Goal: Transaction & Acquisition: Purchase product/service

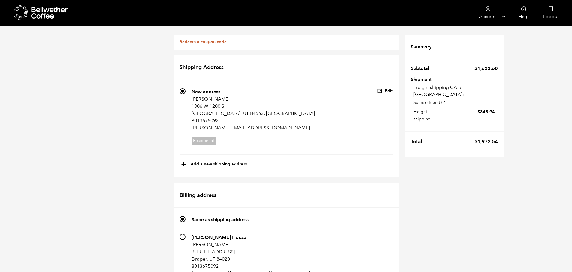
click at [41, 12] on icon at bounding box center [50, 13] width 38 height 12
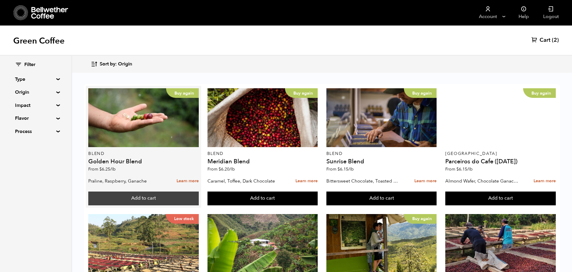
click at [148, 201] on button "Add to cart" at bounding box center [143, 199] width 111 height 14
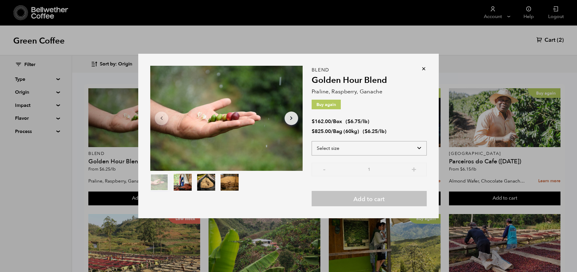
click at [363, 151] on select "Select size Bag (60kg) (132 lbs) Box (24 lbs)" at bounding box center [369, 148] width 115 height 14
click at [312, 141] on select "Select size Bag (60kg) (132 lbs) Box (24 lbs)" at bounding box center [369, 148] width 115 height 14
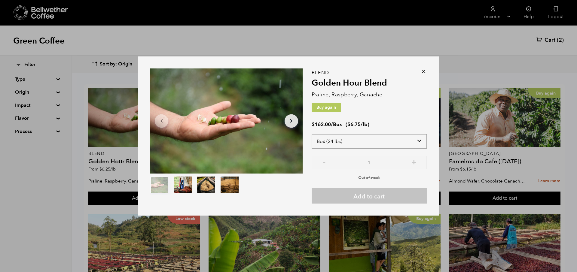
click at [380, 144] on select "Select size Bag (60kg) (132 lbs) Box (24 lbs)" at bounding box center [369, 141] width 115 height 14
select select "bag-3"
click at [312, 134] on select "Select size Bag (60kg) (132 lbs) Box (24 lbs)" at bounding box center [369, 141] width 115 height 14
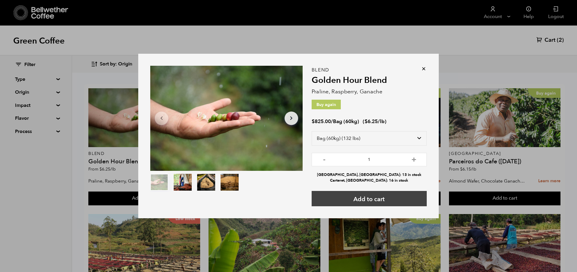
click at [404, 203] on button "Add to cart" at bounding box center [369, 198] width 115 height 15
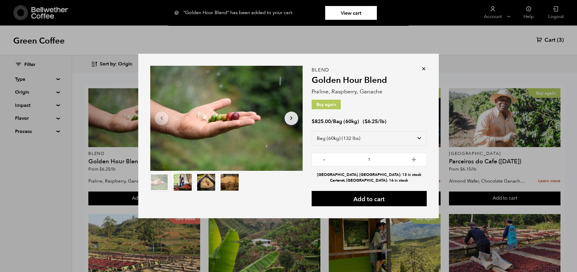
click at [425, 69] on icon at bounding box center [424, 69] width 6 height 6
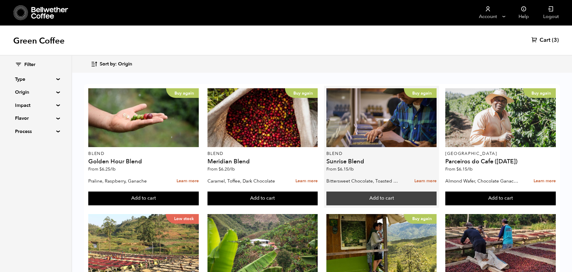
scroll to position [25, 0]
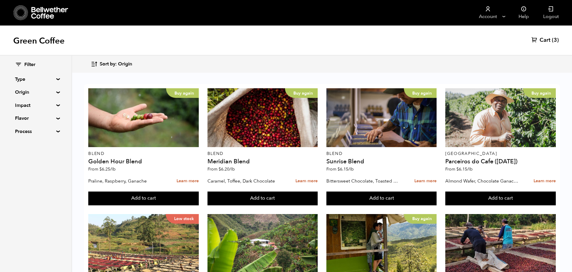
click at [552, 40] on link "Cart (3)" at bounding box center [545, 40] width 27 height 7
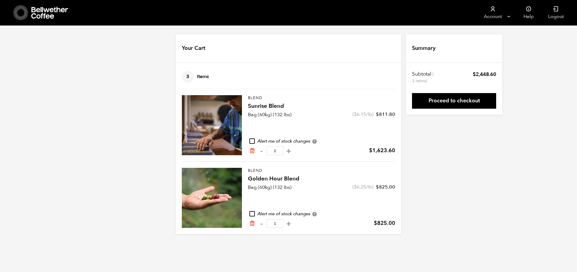
click at [46, 11] on icon at bounding box center [50, 13] width 38 height 12
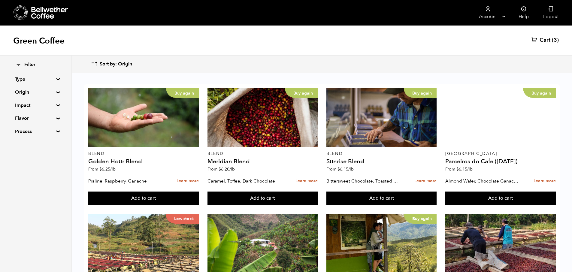
scroll to position [455, 0]
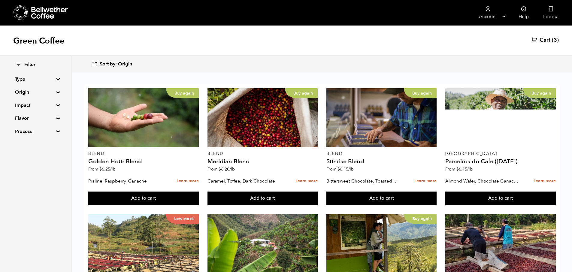
click at [38, 92] on summary "Origin" at bounding box center [35, 92] width 41 height 7
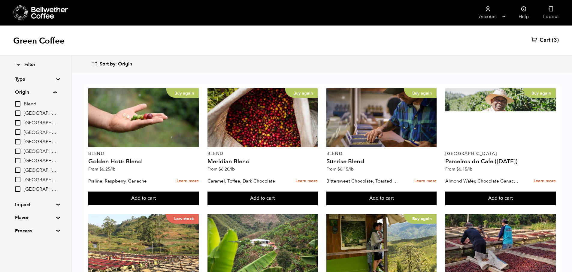
click at [38, 92] on summary "Origin" at bounding box center [36, 92] width 42 height 7
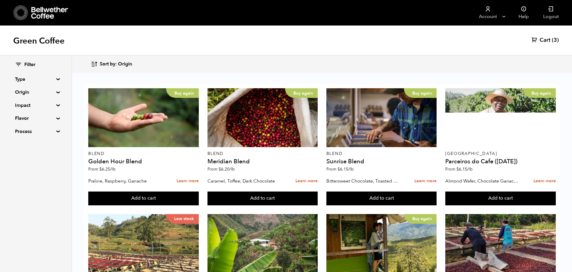
scroll to position [0, 0]
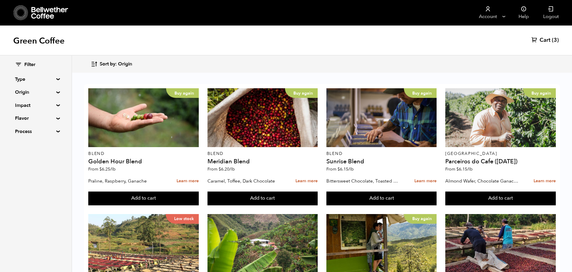
click at [50, 78] on summary "Type" at bounding box center [35, 79] width 41 height 7
click at [57, 77] on summary "Type" at bounding box center [36, 79] width 42 height 7
click at [55, 76] on div "Filter Type Blend Single Origin Decaf Seasonal Year Round Origin Blend Brazil B…" at bounding box center [36, 99] width 72 height 86
click at [56, 79] on summary "Type" at bounding box center [35, 79] width 41 height 7
click at [56, 79] on summary "Type" at bounding box center [36, 79] width 42 height 7
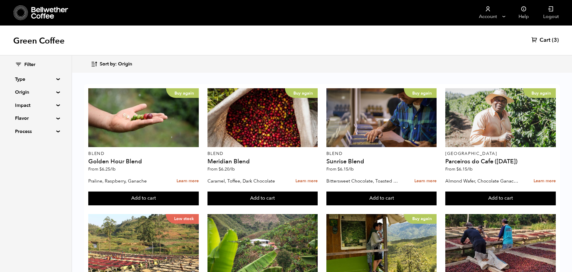
click at [53, 120] on summary "Flavor" at bounding box center [35, 118] width 41 height 7
click at [55, 108] on div "Filter Type Blend Single Origin Decaf Seasonal Year Round Origin Blend Brazil B…" at bounding box center [36, 129] width 72 height 147
click at [56, 104] on summary "Impact" at bounding box center [35, 105] width 41 height 7
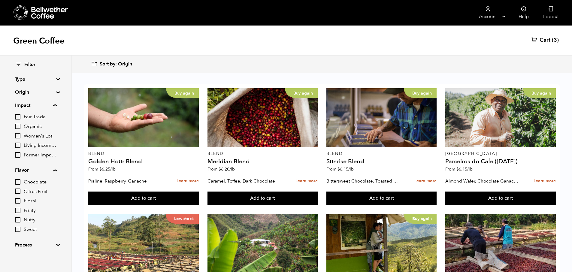
click at [57, 104] on summary "Impact" at bounding box center [36, 105] width 42 height 7
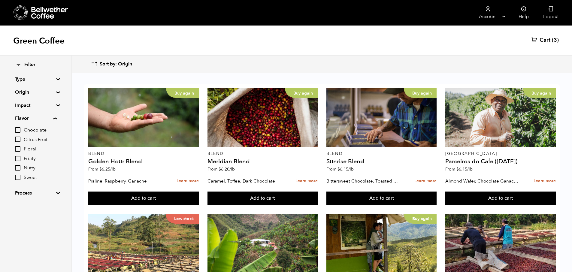
click at [56, 93] on summary "Origin" at bounding box center [35, 92] width 41 height 7
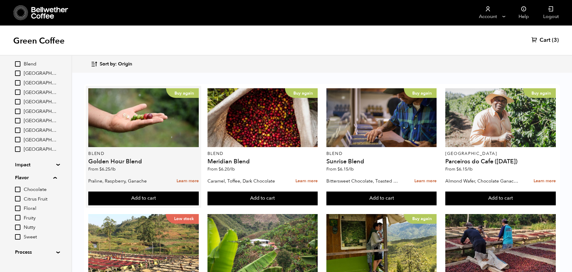
scroll to position [40, 0]
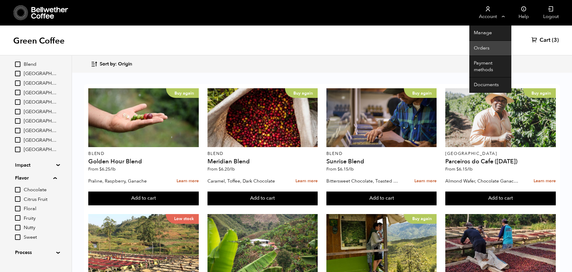
click at [485, 47] on link "Orders" at bounding box center [491, 48] width 42 height 15
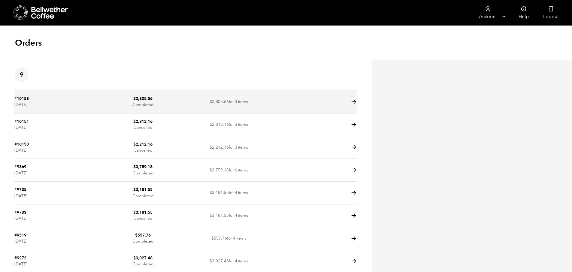
click at [353, 102] on icon at bounding box center [354, 102] width 7 height 7
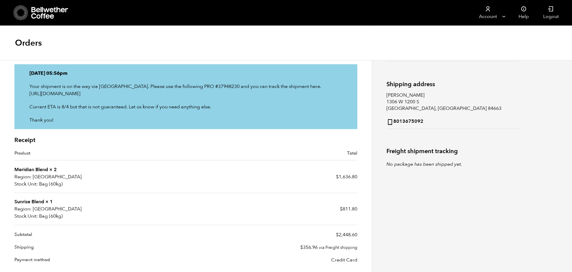
scroll to position [77, 0]
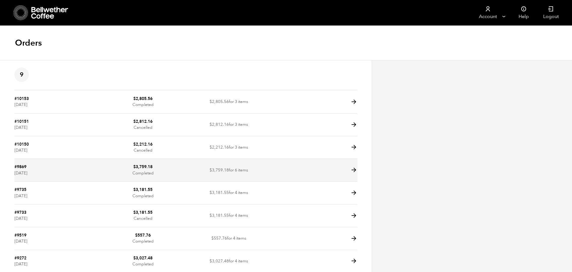
click at [296, 172] on td at bounding box center [315, 170] width 86 height 23
click at [357, 169] on icon at bounding box center [354, 170] width 7 height 7
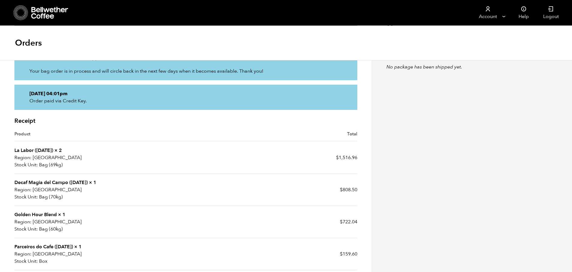
scroll to position [184, 0]
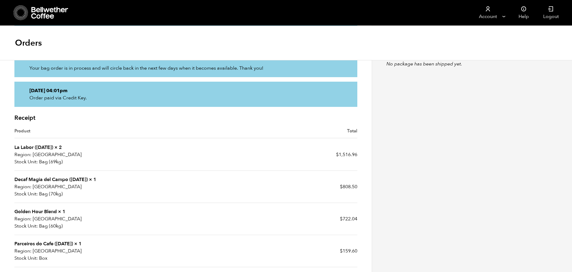
click at [45, 145] on link "La Labor ([DATE])" at bounding box center [33, 147] width 39 height 7
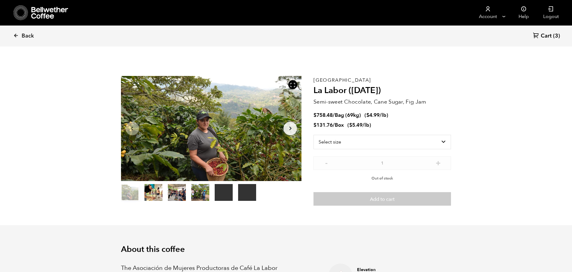
scroll to position [261, 320]
click at [425, 138] on select "Select size Bag (69kg) (152 lbs) Box (24 lbs)" at bounding box center [383, 142] width 138 height 14
select select "box"
click at [314, 135] on select "Select size Bag (69kg) (152 lbs) Box (24 lbs)" at bounding box center [383, 142] width 138 height 14
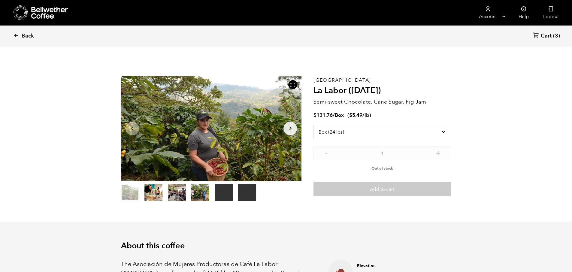
click at [50, 17] on icon at bounding box center [50, 13] width 38 height 12
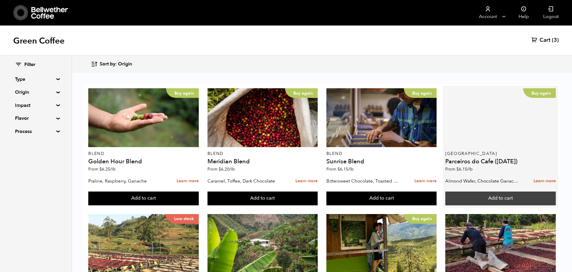
scroll to position [36, 0]
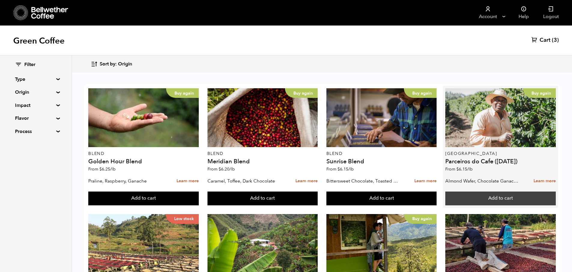
click at [507, 192] on button "Add to cart" at bounding box center [501, 199] width 111 height 14
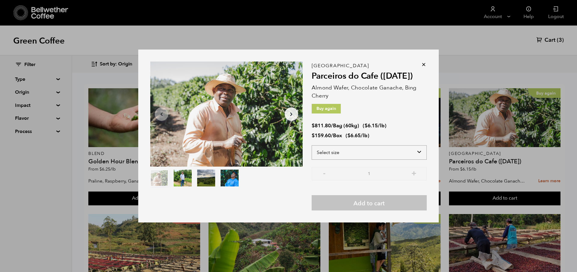
click at [368, 154] on select "Select size Bag (60kg) (132 lbs) Box (24 lbs)" at bounding box center [369, 152] width 115 height 14
select select "bag-3"
click at [312, 145] on select "Select size Bag (60kg) (132 lbs) Box (24 lbs)" at bounding box center [369, 152] width 115 height 14
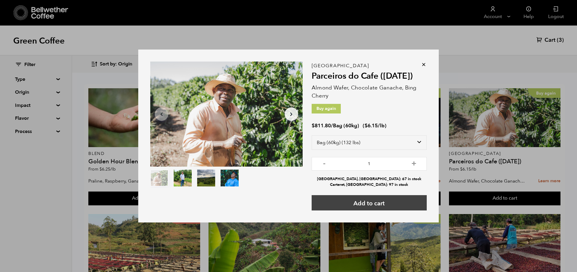
click at [378, 205] on button "Add to cart" at bounding box center [369, 202] width 115 height 15
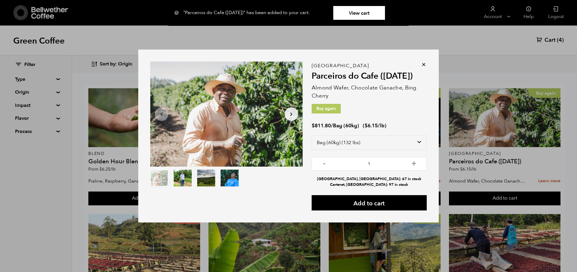
click at [425, 65] on icon at bounding box center [424, 65] width 6 height 6
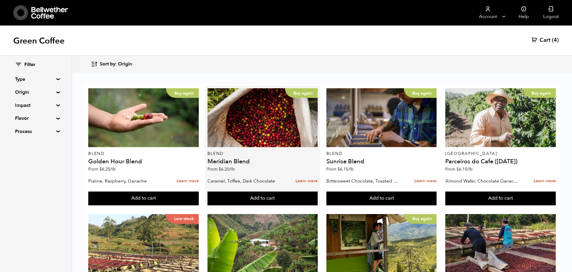
scroll to position [0, 0]
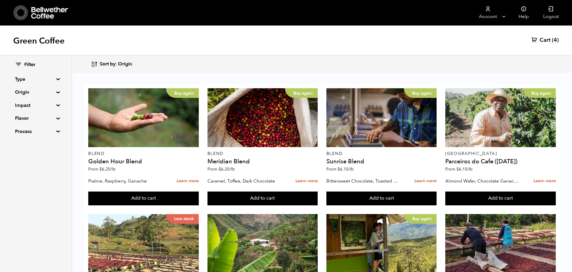
click at [544, 39] on span "Cart" at bounding box center [545, 40] width 11 height 7
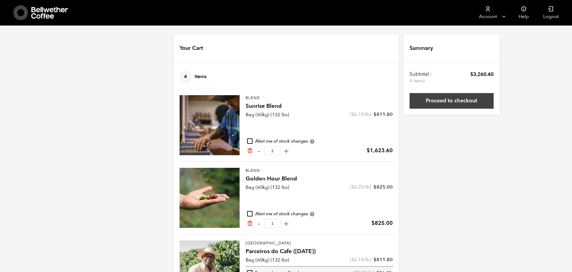
click at [463, 103] on link "Proceed to checkout" at bounding box center [452, 101] width 84 height 16
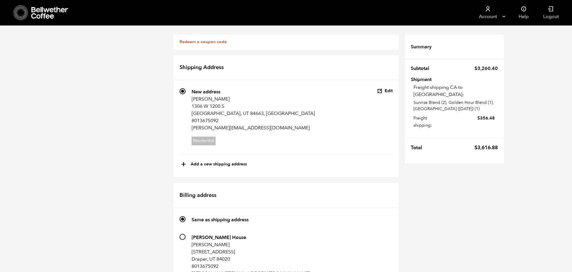
click at [388, 90] on button "Edit" at bounding box center [385, 91] width 16 height 6
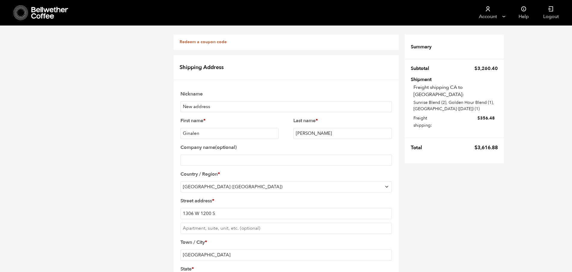
drag, startPoint x: 212, startPoint y: 134, endPoint x: 161, endPoint y: 134, distance: 50.8
click at [184, 134] on input "Kenzie" at bounding box center [230, 133] width 99 height 11
type input "McKenzie"
drag, startPoint x: 313, startPoint y: 136, endPoint x: 282, endPoint y: 132, distance: 31.2
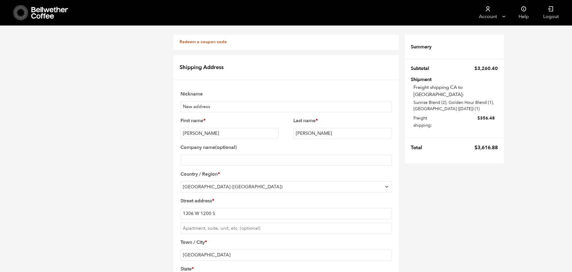
click at [282, 132] on div "First name * McKenzie Last name * Soto Company name (optional) Country / Region…" at bounding box center [286, 242] width 213 height 254
type input "Packard"
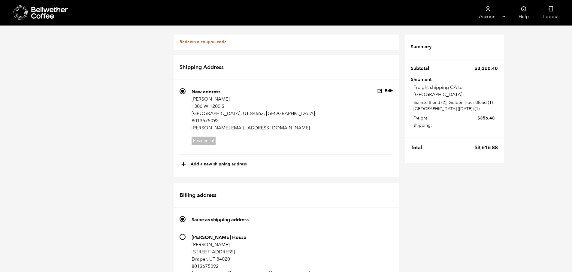
radio input "true"
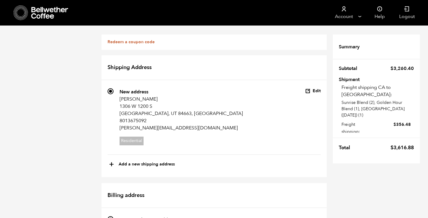
scroll to position [147, 0]
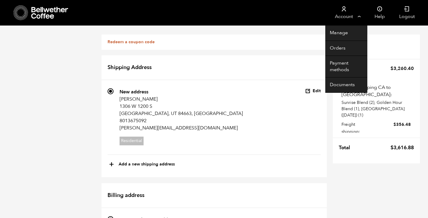
click at [346, 10] on icon at bounding box center [344, 9] width 6 height 6
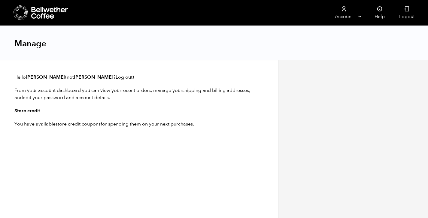
click at [35, 11] on icon at bounding box center [50, 13] width 38 height 12
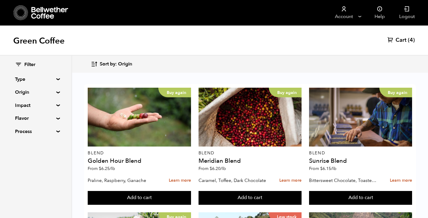
click at [394, 42] on icon at bounding box center [391, 40] width 6 height 6
click at [407, 39] on link "Cart (4)" at bounding box center [401, 40] width 27 height 7
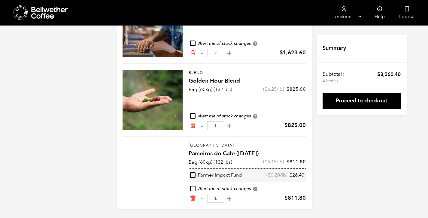
scroll to position [97, 0]
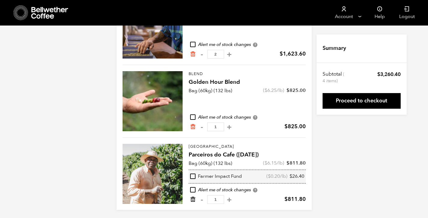
click at [192, 200] on icon "Remove from cart" at bounding box center [193, 200] width 6 height 6
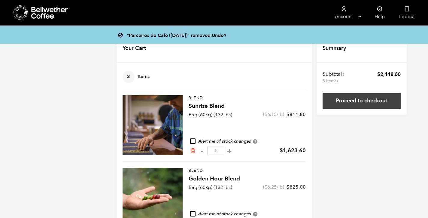
click at [369, 98] on link "Proceed to checkout" at bounding box center [362, 101] width 78 height 16
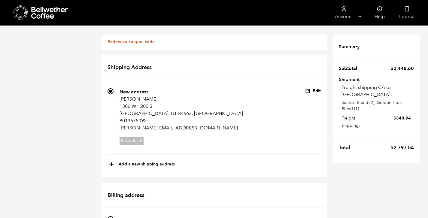
scroll to position [269, 0]
select select
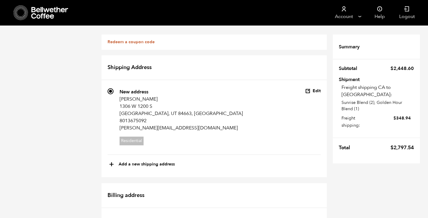
type input "[PERSON_NAME]"
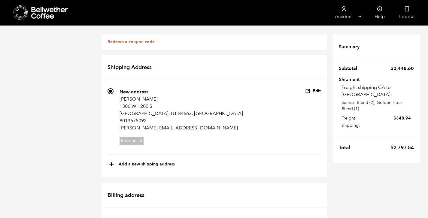
type input "4653 Windsor Drive"
type input "Provo"
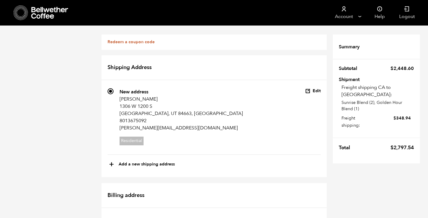
select select "UT"
type input "84604"
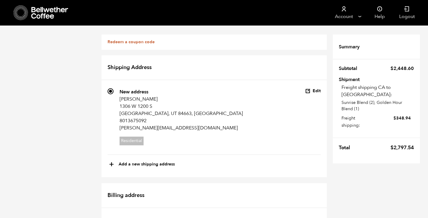
scroll to position [292, 0]
type input "[PERSON_NAME][EMAIL_ADDRESS][DOMAIN_NAME]"
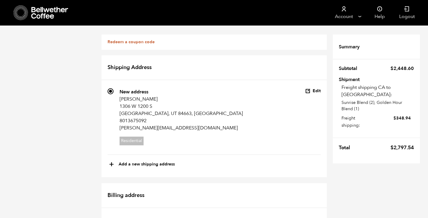
type input "8013675092"
radio input "true"
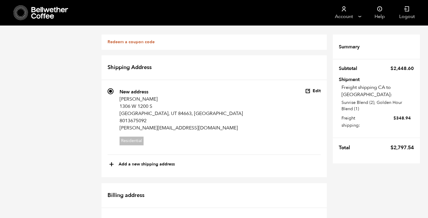
scroll to position [380, 0]
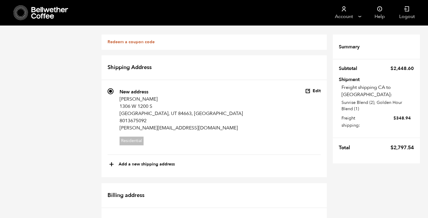
scroll to position [319, 0]
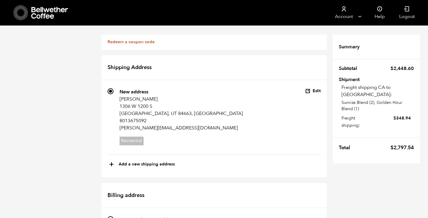
click at [317, 90] on button "Edit" at bounding box center [313, 91] width 16 height 6
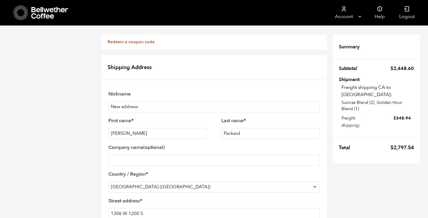
drag, startPoint x: 141, startPoint y: 136, endPoint x: 112, endPoint y: 133, distance: 28.3
click at [112, 133] on input "McKenzie" at bounding box center [157, 133] width 99 height 11
type input "Gina"
type input "[PERSON_NAME]"
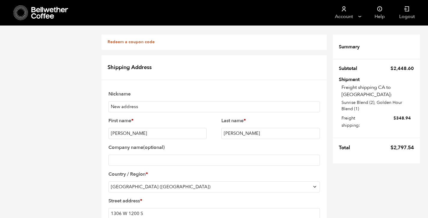
type input "3852087637"
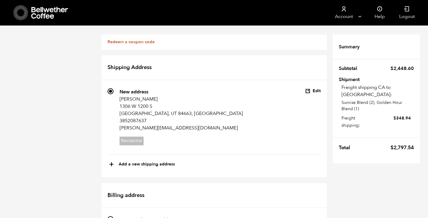
scroll to position [289, 0]
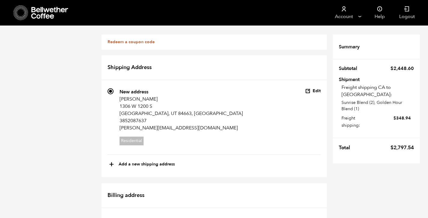
type input "3852087637"
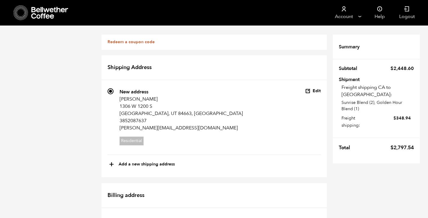
paste input "text"
type input "4653 Windsor Dr"
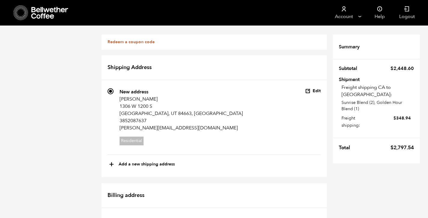
radio input "true"
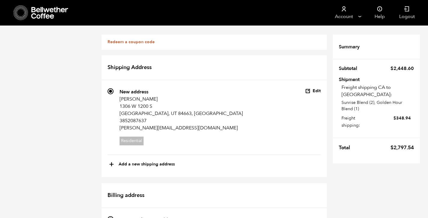
scroll to position [253, 0]
radio input "true"
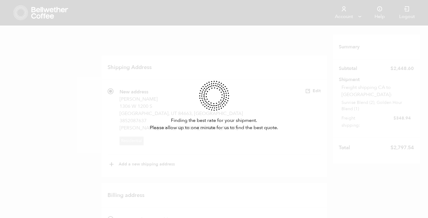
scroll to position [0, 0]
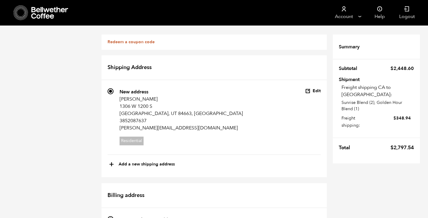
scroll to position [237, 0]
radio input "true"
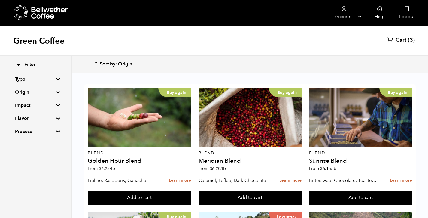
click at [400, 40] on span "Cart" at bounding box center [401, 40] width 11 height 7
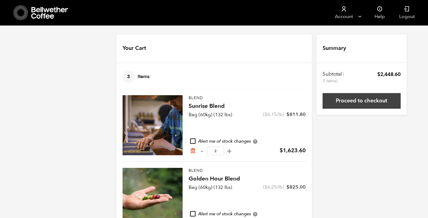
click at [355, 102] on link "Proceed to checkout" at bounding box center [362, 101] width 78 height 16
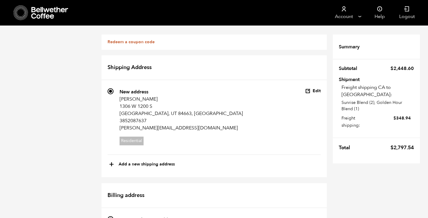
scroll to position [222, 0]
radio input "true"
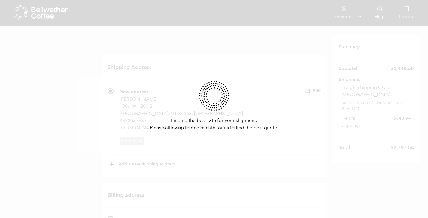
scroll to position [221, 0]
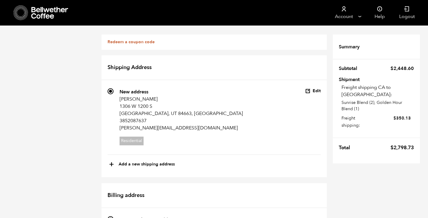
scroll to position [104, 0]
radio input "true"
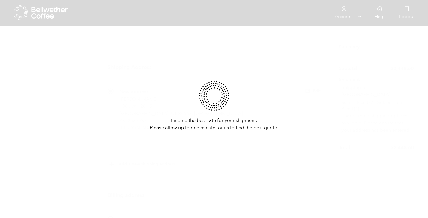
scroll to position [104, 0]
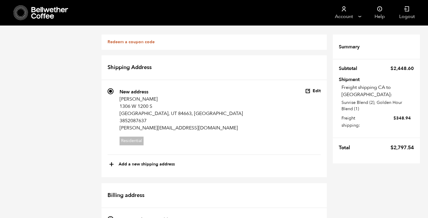
click at [159, 160] on button "+ Add a new shipping address" at bounding box center [142, 165] width 66 height 10
select select
checkbox input "false"
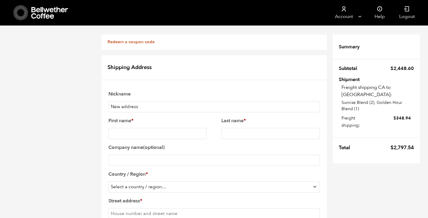
scroll to position [18, 0]
click at [169, 128] on input "First name *" at bounding box center [157, 133] width 99 height 11
type input "[PERSON_NAME]"
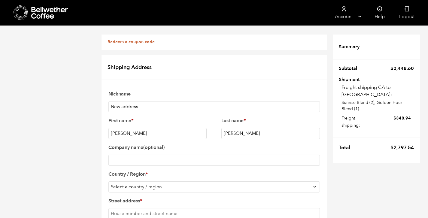
click at [166, 181] on select "Select a country / region… Afghanistan Åland Islands Albania Algeria American S…" at bounding box center [214, 186] width 212 height 11
select select "US"
click at [108, 181] on select "Select a country / region… Afghanistan Åland Islands Albania Algeria American S…" at bounding box center [214, 186] width 212 height 11
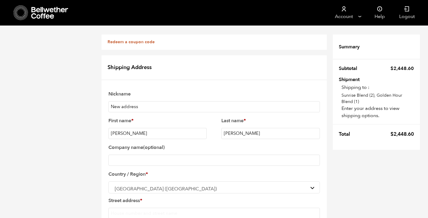
click at [183, 208] on input "Street address *" at bounding box center [214, 213] width 212 height 11
paste input "4653 N Windsor Dr, Provo, UT 84604"
drag, startPoint x: 185, startPoint y: 136, endPoint x: 152, endPoint y: 135, distance: 32.2
click at [152, 208] on input "4653 N Windsor Dr, Provo, UT 84604" at bounding box center [214, 213] width 212 height 11
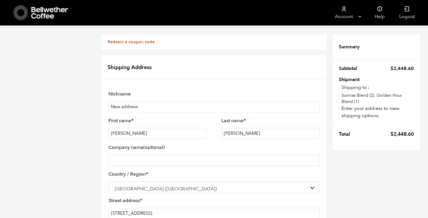
type input "4653 N Windsor Dr"
type input "Provo"
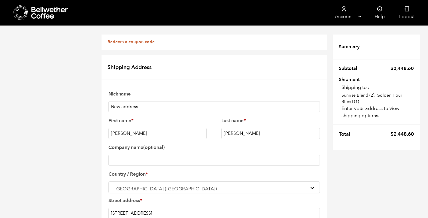
scroll to position [429, 0]
select select "UT"
type input "84604"
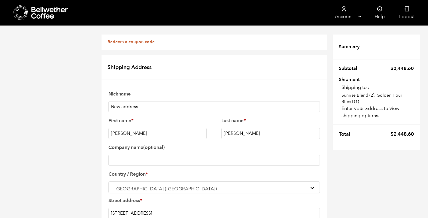
type input "[PERSON_NAME][EMAIL_ADDRESS][DOMAIN_NAME]"
type input "3852087637"
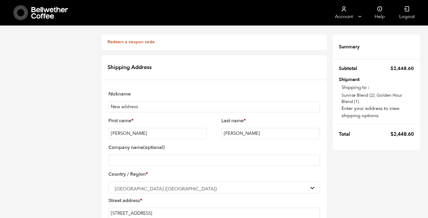
checkbox input "true"
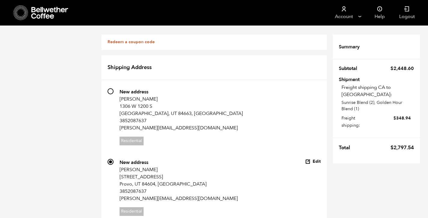
scroll to position [0, 0]
click at [111, 93] on input "613 New address Gina Soto 1306 W 1200 S Springville, UT 84663, US 3852087637 gi…" at bounding box center [111, 91] width 6 height 6
radio input "true"
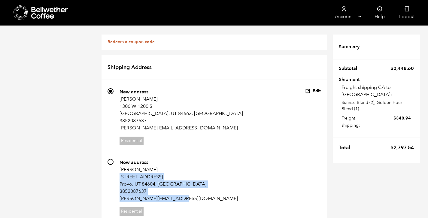
drag, startPoint x: 120, startPoint y: 133, endPoint x: 182, endPoint y: 154, distance: 65.3
click at [182, 159] on li "752 New address Shawn Soto 4653 N Windsor Dr Provo, UT 84604, US 3852087637 gin…" at bounding box center [214, 192] width 213 height 67
copy address "4653 N Windsor Dr Provo, UT 84604, US 3852087637 gina@rootscoffeeutah.com"
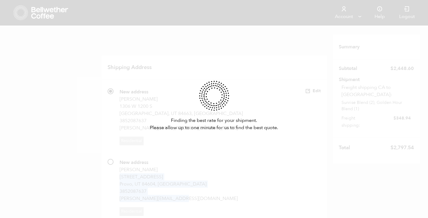
select select
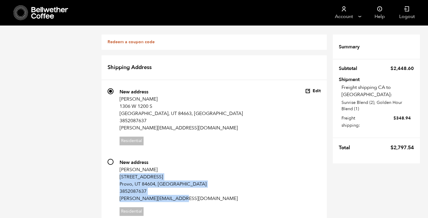
scroll to position [228, 0]
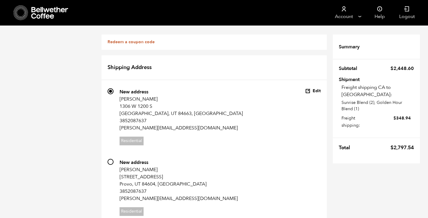
type input "Shawn"
type input "Soto"
drag, startPoint x: 192, startPoint y: 151, endPoint x: 176, endPoint y: 188, distance: 40.1
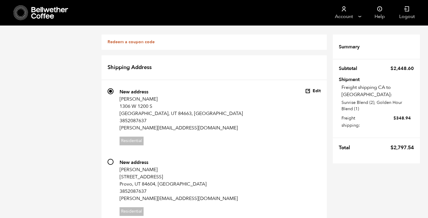
paste input "4653 N Windsor Dr Provo, UT 84604, US 3852087637 gina@rootscoffeeutah.com"
drag, startPoint x: 285, startPoint y: 183, endPoint x: 157, endPoint y: 174, distance: 128.6
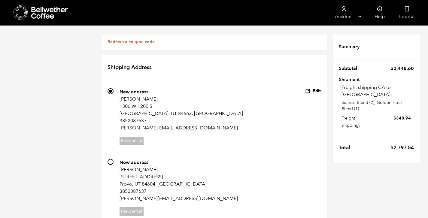
scroll to position [358, 0]
type input "4653 N Windsor Dr"
type input "Provo"
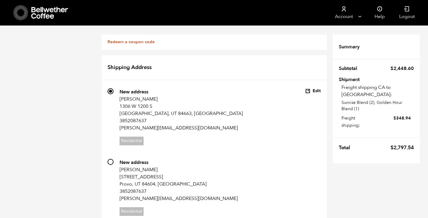
select select "UT"
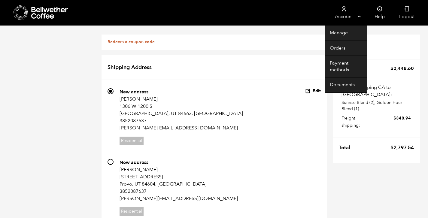
type input "84604"
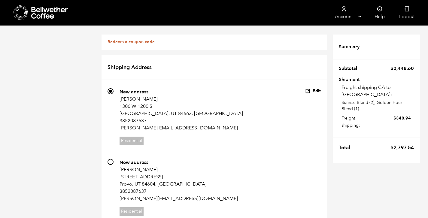
type input "3852087637"
type input "[PERSON_NAME][EMAIL_ADDRESS][DOMAIN_NAME]"
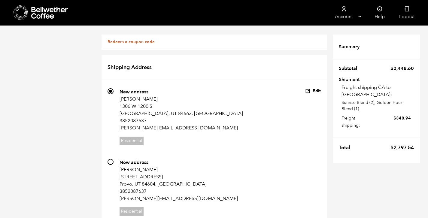
checkbox input "true"
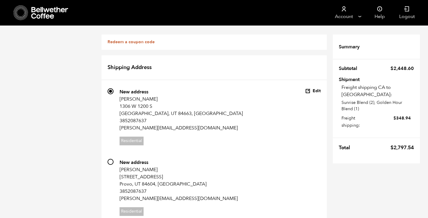
scroll to position [22, 0]
click at [111, 159] on input "752 New address Shawn Soto 4653 N Windsor Dr Provo, UT 84604, US 3852087637 gin…" at bounding box center [111, 162] width 6 height 6
radio input "true"
click at [319, 159] on button "Edit" at bounding box center [313, 162] width 16 height 6
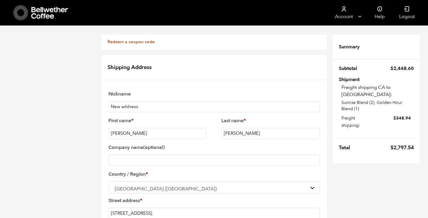
scroll to position [315, 0]
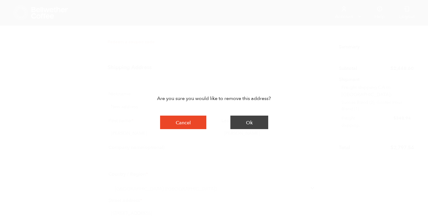
click at [251, 125] on button "Ok" at bounding box center [249, 123] width 38 height 14
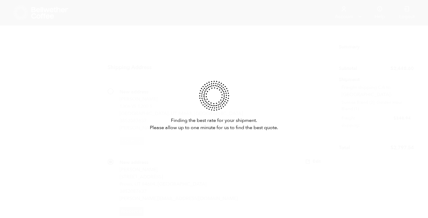
radio input "true"
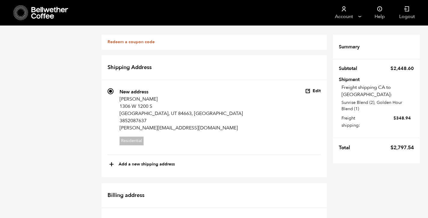
scroll to position [183, 0]
type input "Shawn"
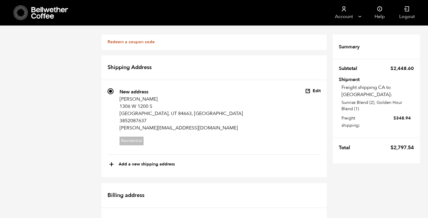
type input "Provo"
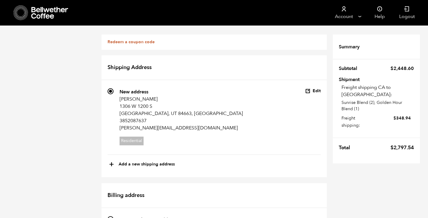
scroll to position [336, 0]
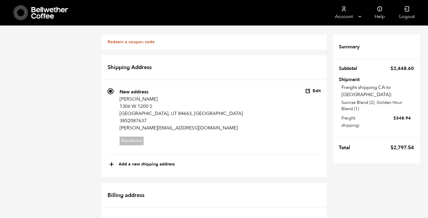
type input "385-208-7637"
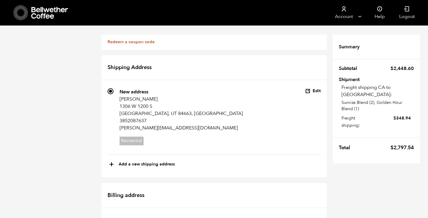
scroll to position [238, 0]
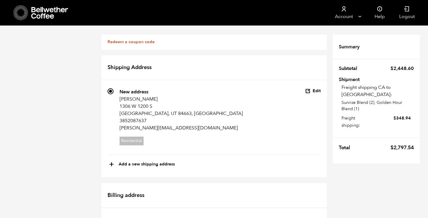
scroll to position [200, 0]
type input "Roots Coffee & Co."
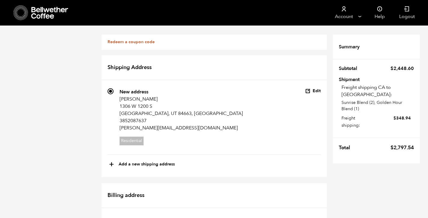
drag, startPoint x: 152, startPoint y: 93, endPoint x: 146, endPoint y: 93, distance: 6.0
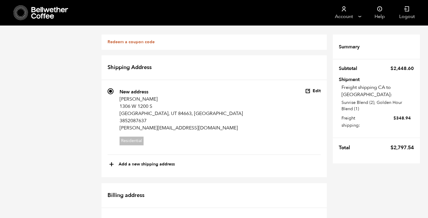
type input "4653 N Windsor"
paste input "Dr"
type input "Drive"
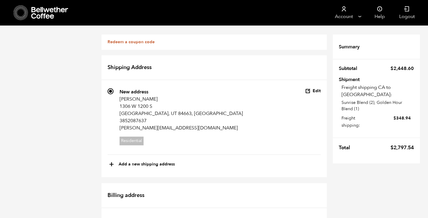
drag, startPoint x: 126, startPoint y: 92, endPoint x: 246, endPoint y: 105, distance: 120.4
type input "4653 North Windsor"
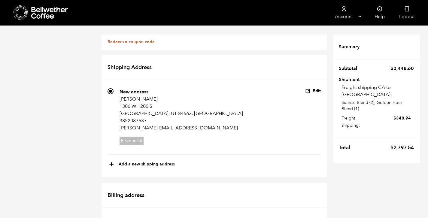
paste input "Drive"
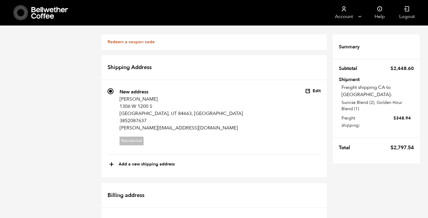
scroll to position [218, 0]
drag, startPoint x: 135, startPoint y: 121, endPoint x: 122, endPoint y: 121, distance: 12.6
type input "4653 N Windsor Dr"
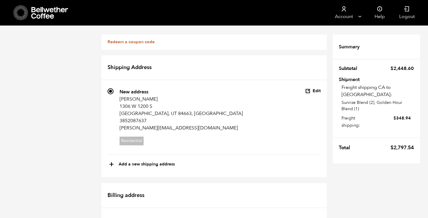
type input "ginalensoto@gmail.com"
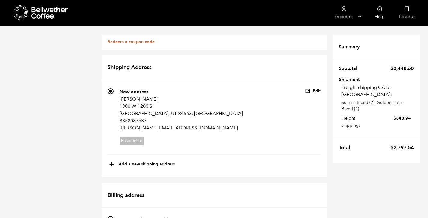
scroll to position [615, 0]
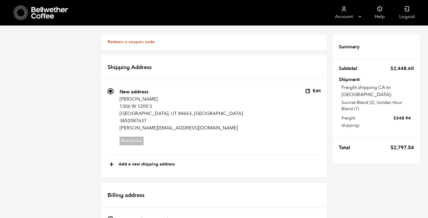
radio input "true"
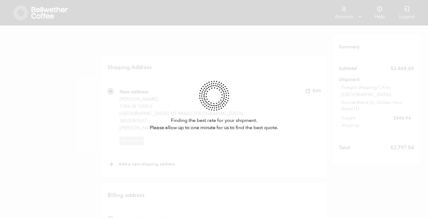
scroll to position [0, 0]
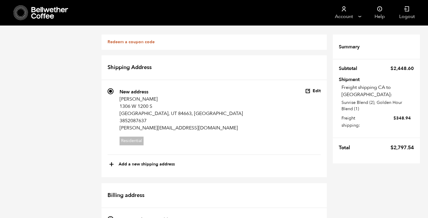
scroll to position [468, 0]
